Goal: Transaction & Acquisition: Obtain resource

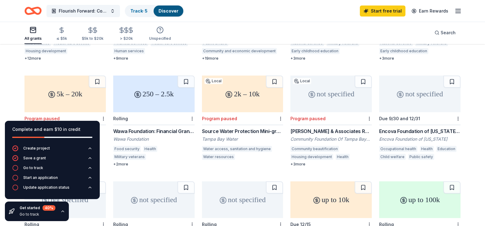
scroll to position [221, 0]
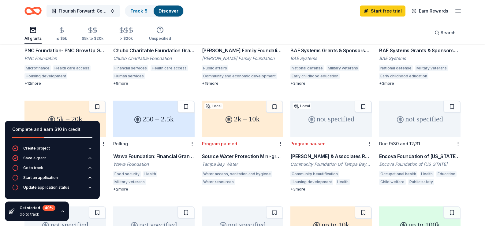
click at [186, 101] on button at bounding box center [185, 107] width 17 height 12
click at [62, 211] on icon "button" at bounding box center [62, 211] width 5 height 5
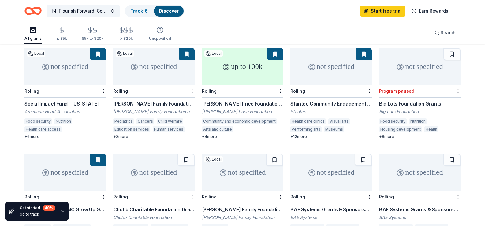
scroll to position [62, 0]
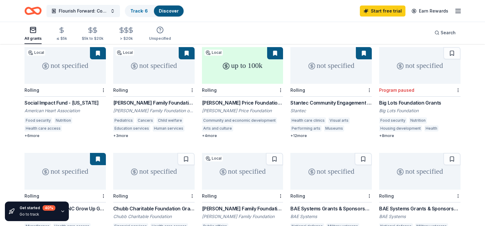
click at [235, 99] on div "[PERSON_NAME] Price Foundation Grants" at bounding box center [242, 102] width 81 height 7
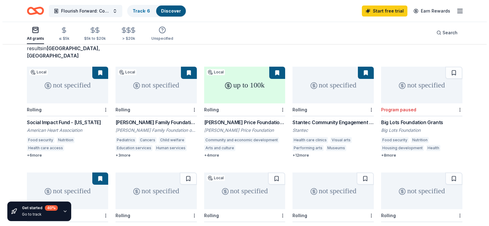
scroll to position [0, 0]
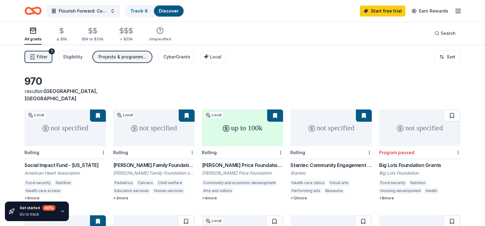
click at [456, 13] on icon "button" at bounding box center [457, 10] width 7 height 7
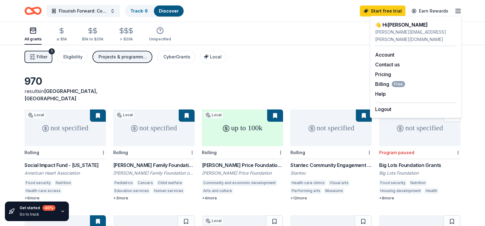
click at [456, 13] on icon "button" at bounding box center [457, 10] width 7 height 7
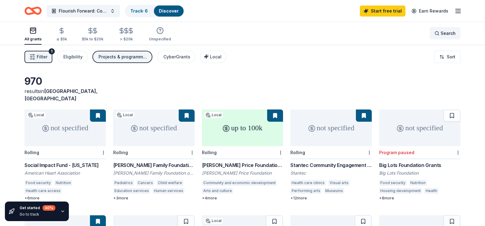
click at [438, 36] on div "Search" at bounding box center [444, 33] width 21 height 7
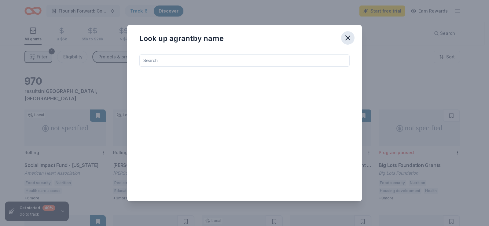
click at [353, 37] on button "button" at bounding box center [347, 37] width 13 height 13
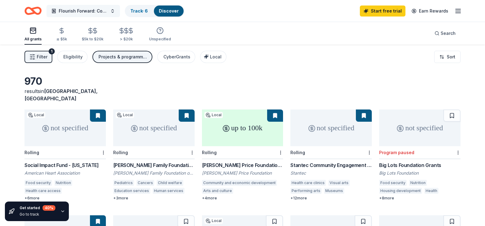
click at [106, 14] on span "Flourish Forward: Community Garden Bed Initiative" at bounding box center [83, 10] width 49 height 7
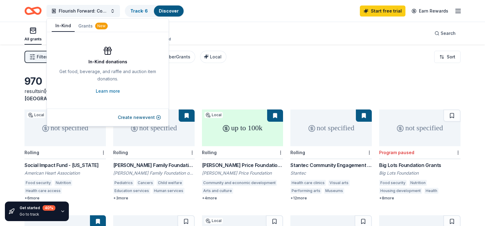
click at [67, 23] on button "In-Kind" at bounding box center [63, 26] width 23 height 12
click at [129, 116] on button "Create new event" at bounding box center [139, 117] width 43 height 7
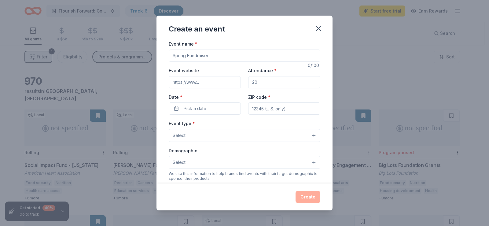
click at [199, 59] on input "Event name *" at bounding box center [245, 56] width 152 height 12
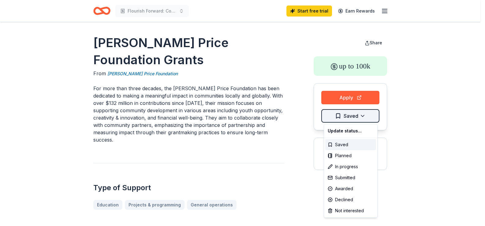
click at [338, 115] on html "Flourish Forward: Community Garden Bed Initiative Start free trial Earn Rewards…" at bounding box center [242, 113] width 485 height 226
